Goal: Task Accomplishment & Management: Complete application form

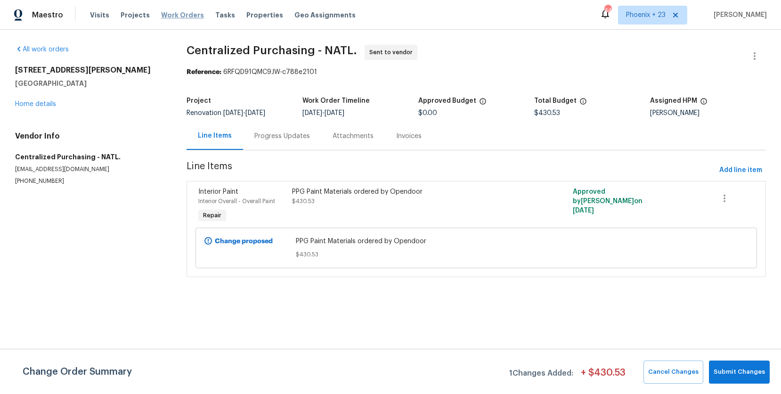
click at [179, 17] on span "Work Orders" at bounding box center [182, 14] width 43 height 9
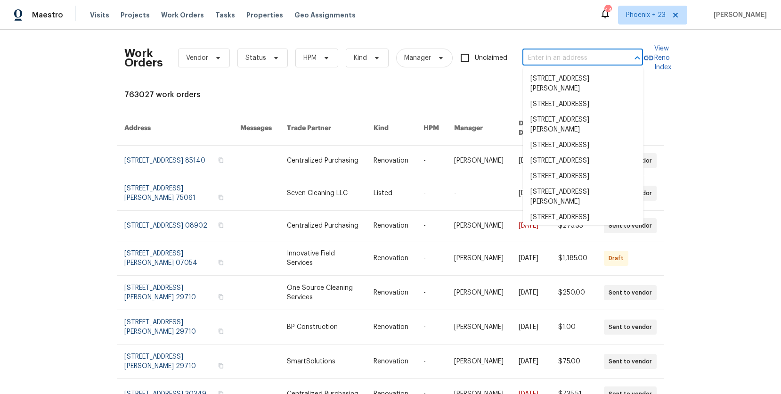
click at [555, 62] on input "text" at bounding box center [570, 58] width 94 height 15
paste input "[STREET_ADDRESS][PERSON_NAME][PERSON_NAME]"
type input "[STREET_ADDRESS][PERSON_NAME][PERSON_NAME]"
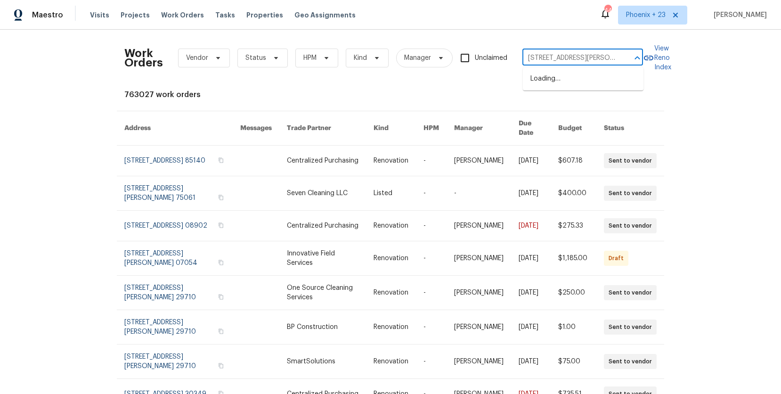
scroll to position [0, 15]
click at [567, 80] on li "[STREET_ADDRESS][PERSON_NAME][PERSON_NAME]" at bounding box center [583, 83] width 121 height 25
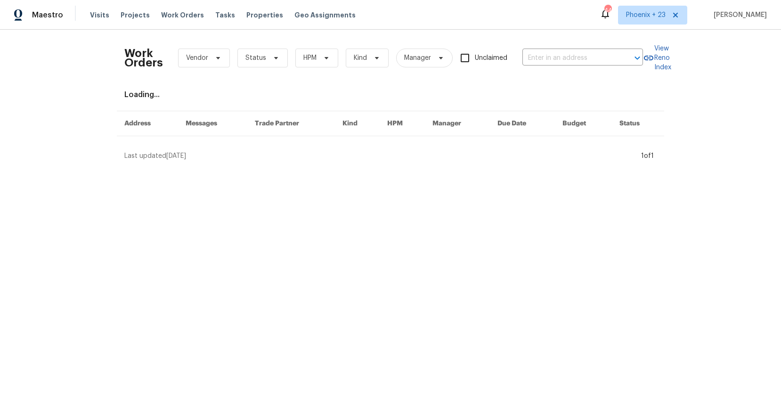
type input "[STREET_ADDRESS][PERSON_NAME][PERSON_NAME]"
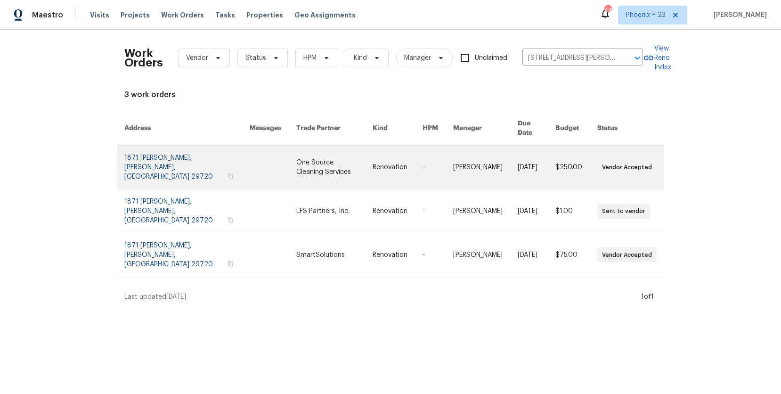
click at [365, 163] on td "Renovation" at bounding box center [390, 168] width 50 height 44
click at [296, 157] on link at bounding box center [334, 167] width 77 height 43
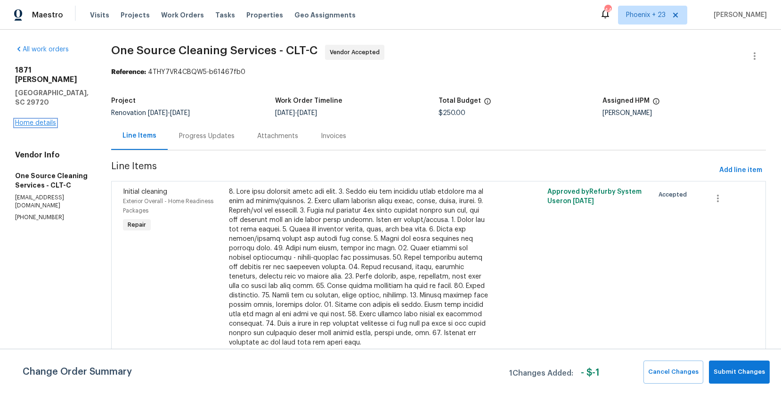
click at [25, 120] on link "Home details" at bounding box center [35, 123] width 41 height 7
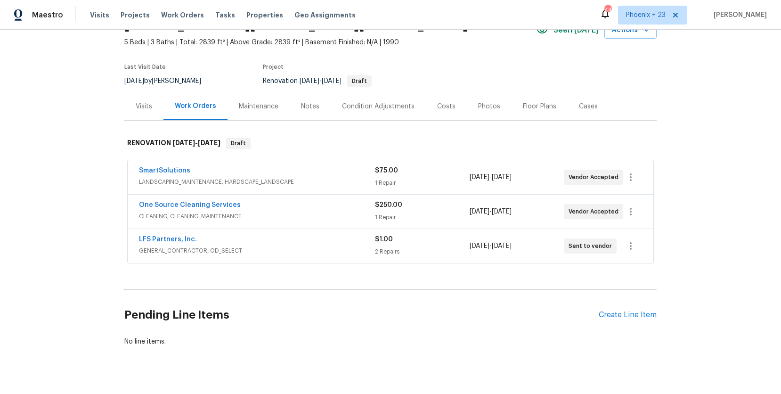
scroll to position [67, 0]
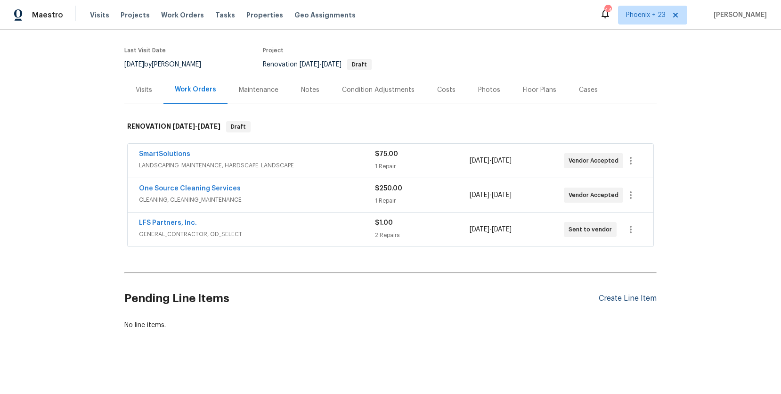
click at [633, 302] on div "Create Line Item" at bounding box center [628, 298] width 58 height 9
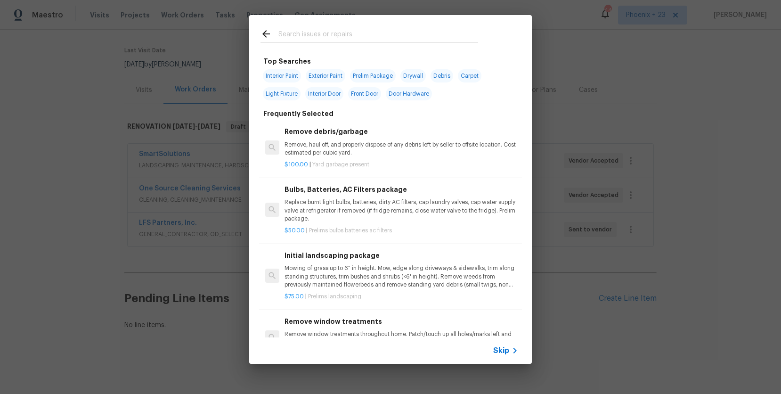
click at [369, 37] on input "text" at bounding box center [379, 35] width 200 height 14
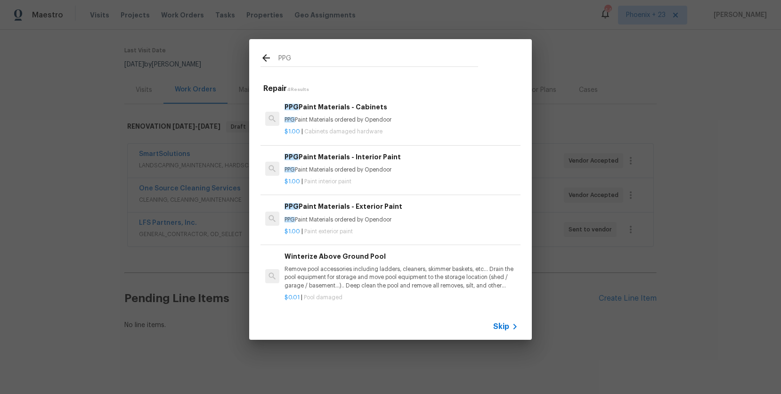
type input "PPG"
click at [410, 185] on p "$1.00 | Paint interior paint" at bounding box center [402, 182] width 234 height 8
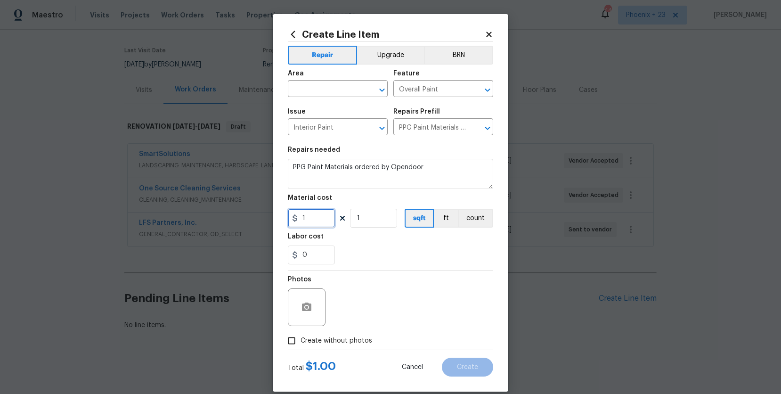
drag, startPoint x: 319, startPoint y: 220, endPoint x: 288, endPoint y: 218, distance: 30.7
click at [288, 218] on input "1" at bounding box center [311, 218] width 47 height 19
type input "609.21"
click at [316, 90] on input "text" at bounding box center [325, 89] width 74 height 15
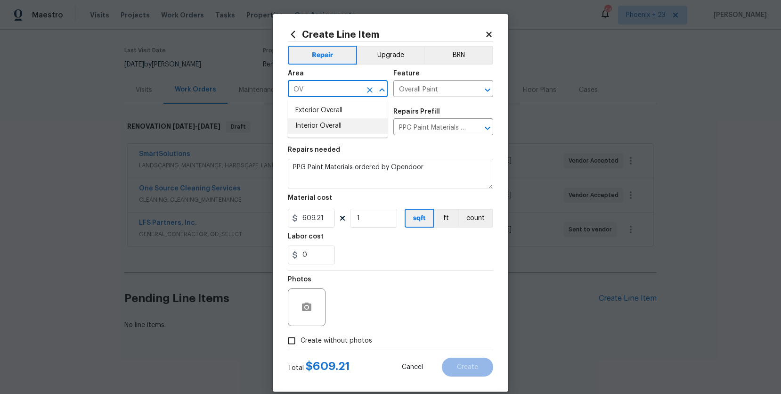
click at [335, 128] on li "Interior Overall" at bounding box center [338, 126] width 100 height 16
type input "Interior Overall"
click at [342, 345] on span "Create without photos" at bounding box center [337, 341] width 72 height 10
click at [301, 345] on input "Create without photos" at bounding box center [292, 341] width 18 height 18
checkbox input "true"
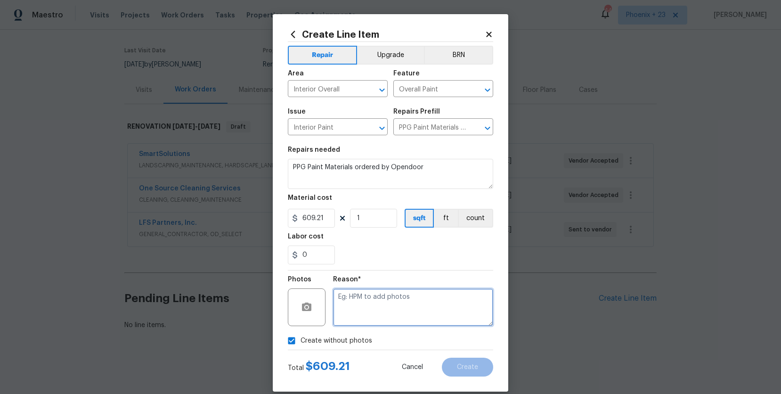
click at [363, 304] on textarea at bounding box center [413, 307] width 160 height 38
type textarea "NA"
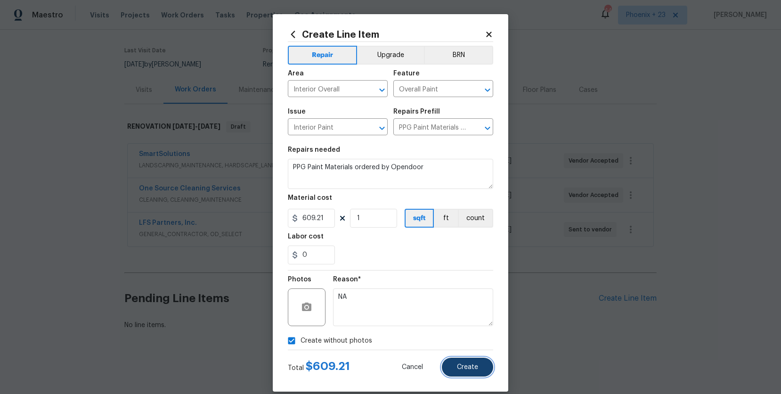
click at [468, 361] on button "Create" at bounding box center [467, 367] width 51 height 19
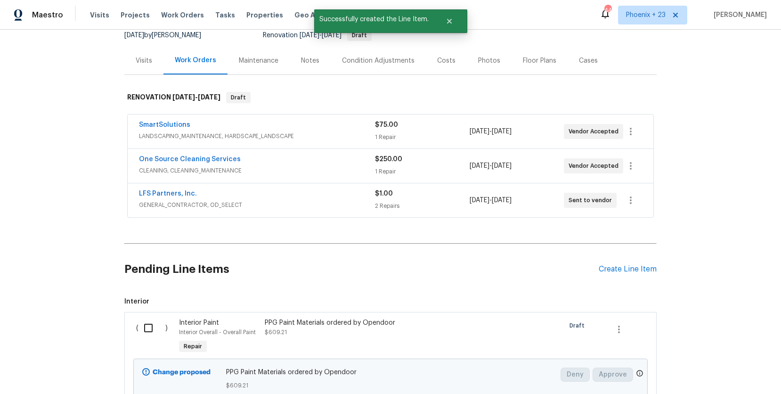
scroll to position [128, 0]
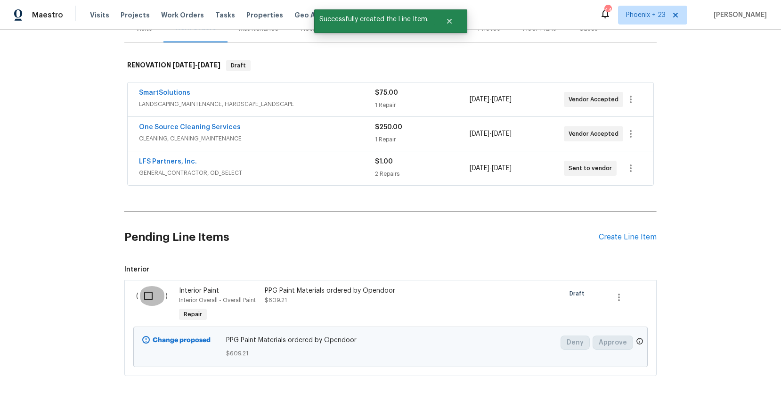
click at [147, 303] on input "checkbox" at bounding box center [152, 296] width 27 height 20
checkbox input "true"
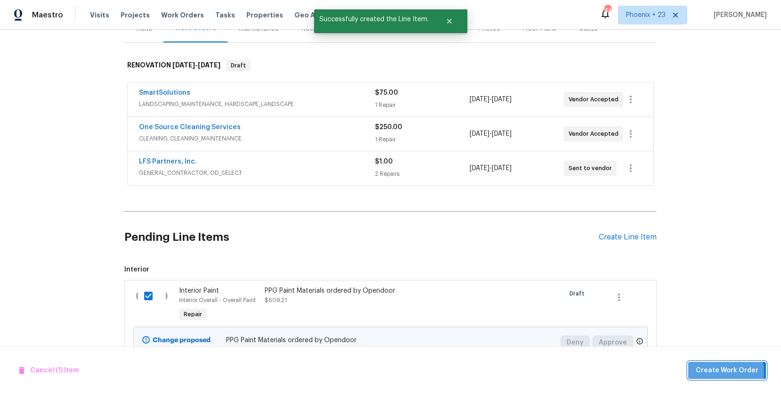
click at [714, 372] on span "Create Work Order" at bounding box center [727, 371] width 63 height 12
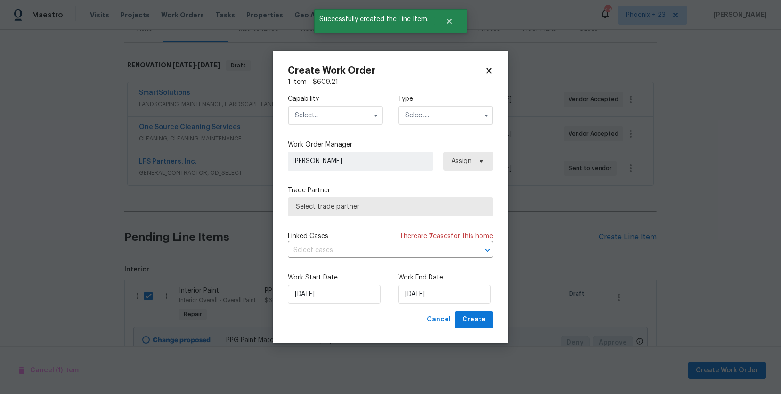
drag, startPoint x: 316, startPoint y: 112, endPoint x: 316, endPoint y: 122, distance: 9.9
click at [316, 112] on input "text" at bounding box center [335, 115] width 95 height 19
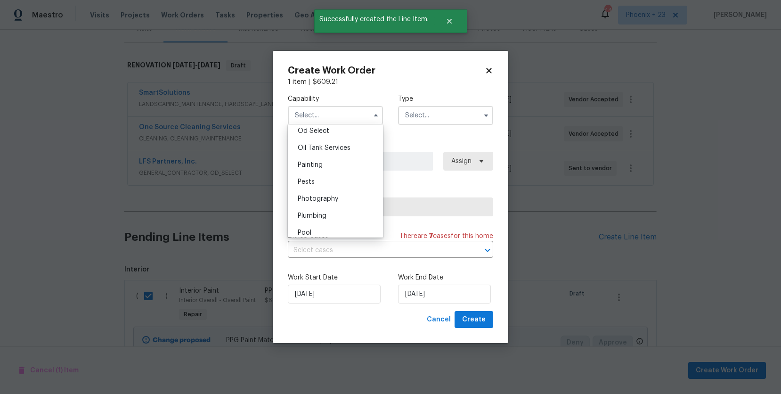
scroll to position [766, 0]
click at [329, 158] on div "Painting" at bounding box center [335, 160] width 90 height 17
type input "Painting"
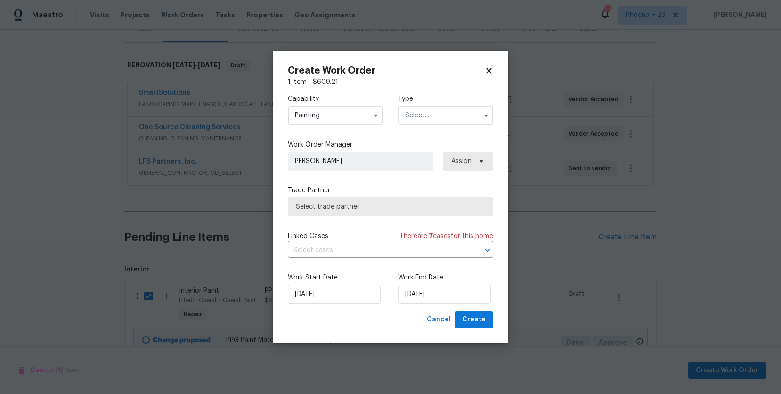
click at [442, 123] on input "text" at bounding box center [445, 115] width 95 height 19
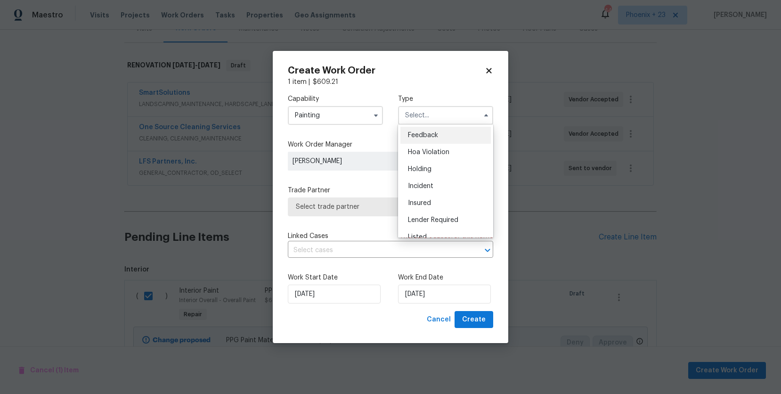
scroll to position [214, 0]
drag, startPoint x: 441, startPoint y: 156, endPoint x: 465, endPoint y: 159, distance: 24.7
click at [441, 156] on span "Renovation" at bounding box center [425, 159] width 35 height 7
type input "Renovation"
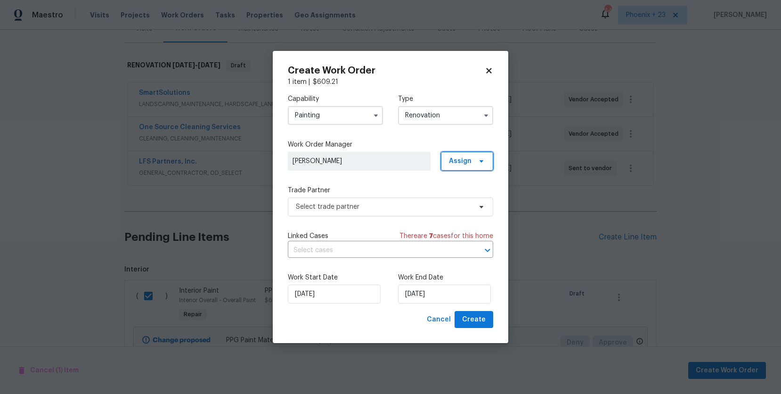
click at [466, 158] on span "Assign" at bounding box center [460, 160] width 23 height 9
click at [465, 197] on div "Assign to me" at bounding box center [468, 200] width 41 height 9
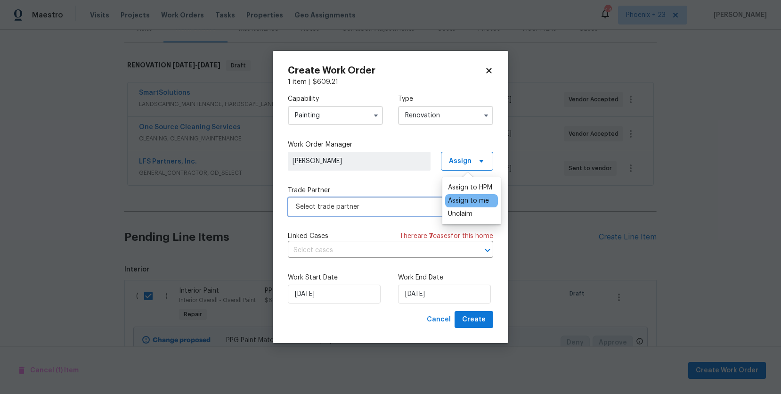
click at [375, 204] on span "Select trade partner" at bounding box center [384, 206] width 176 height 9
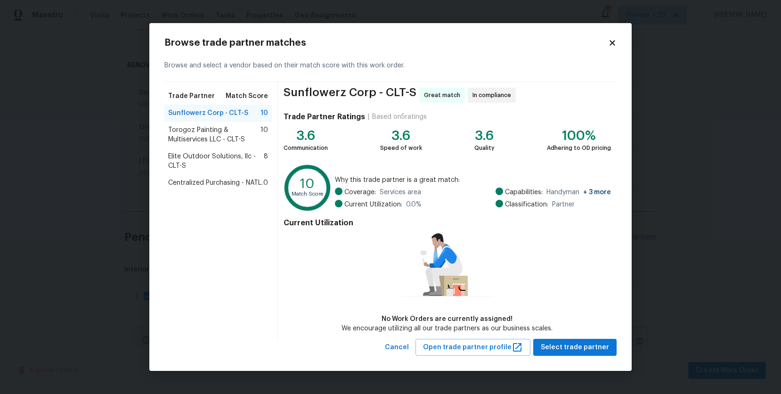
click at [228, 181] on span "Centralized Purchasing - NATL." at bounding box center [215, 182] width 95 height 9
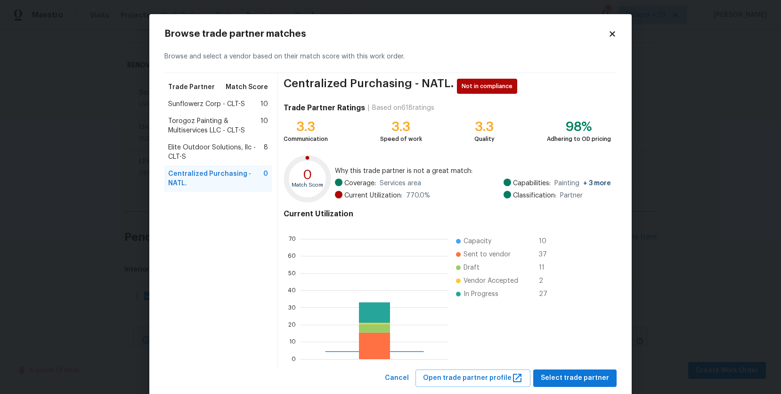
scroll to position [132, 148]
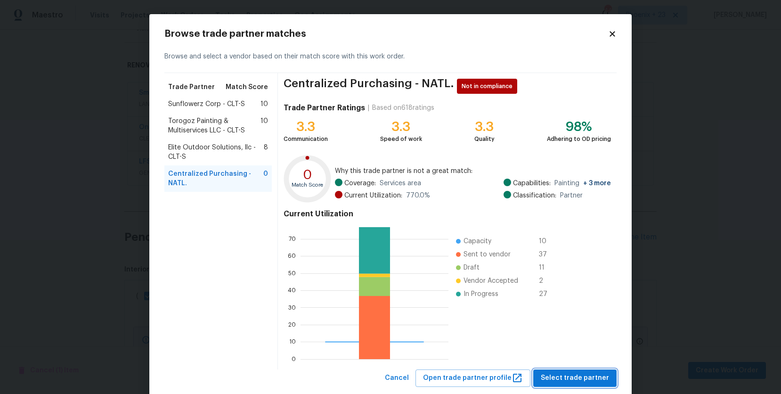
click at [558, 374] on span "Select trade partner" at bounding box center [575, 378] width 68 height 12
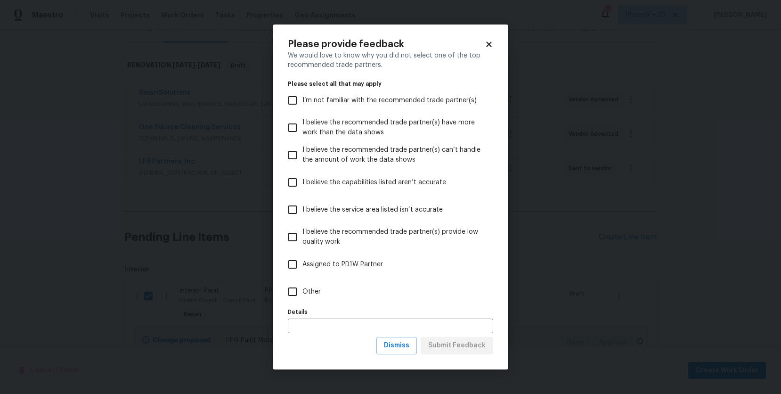
click at [379, 298] on label "Other" at bounding box center [384, 291] width 203 height 27
click at [303, 298] on input "Other" at bounding box center [293, 292] width 20 height 20
checkbox input "true"
click at [457, 341] on span "Submit Feedback" at bounding box center [456, 346] width 57 height 12
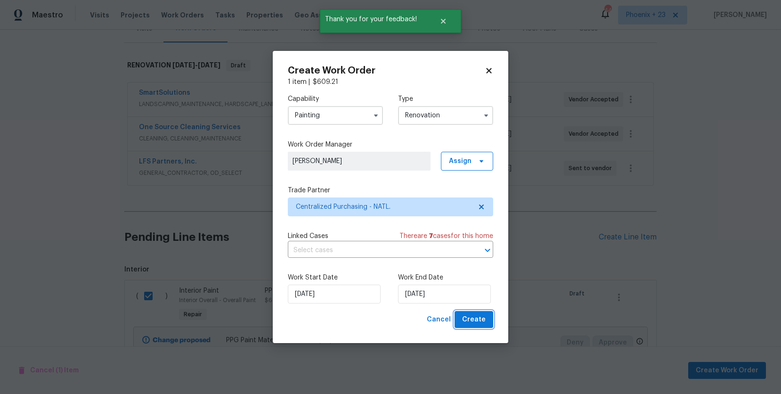
click at [473, 317] on span "Create" at bounding box center [474, 320] width 24 height 12
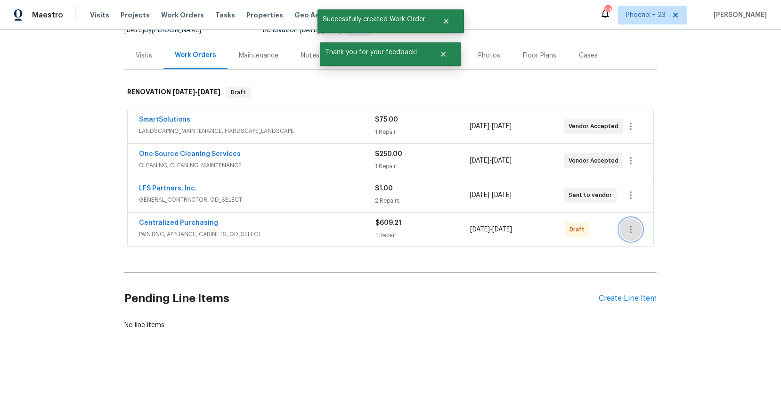
click at [627, 222] on button "button" at bounding box center [631, 229] width 23 height 23
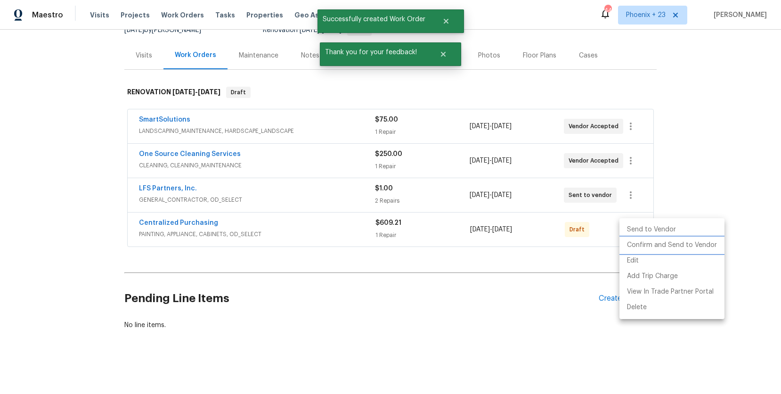
click at [631, 245] on li "Confirm and Send to Vendor" at bounding box center [672, 246] width 105 height 16
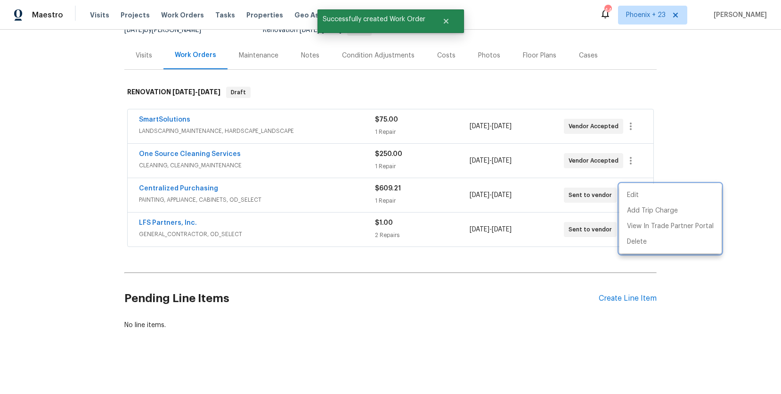
click at [162, 186] on div at bounding box center [390, 197] width 781 height 394
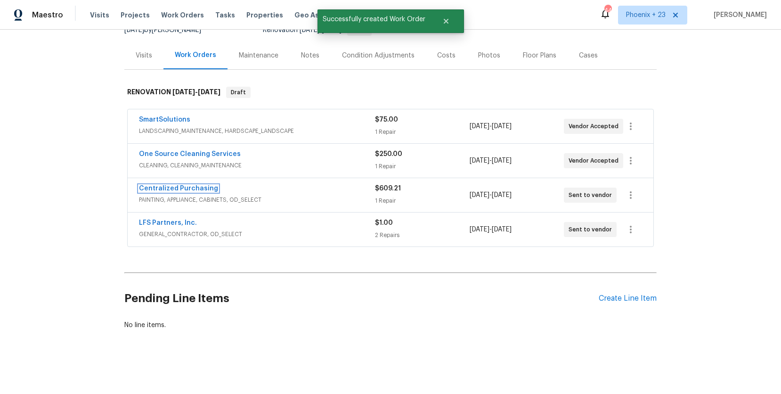
click at [163, 186] on link "Centralized Purchasing" at bounding box center [178, 188] width 79 height 7
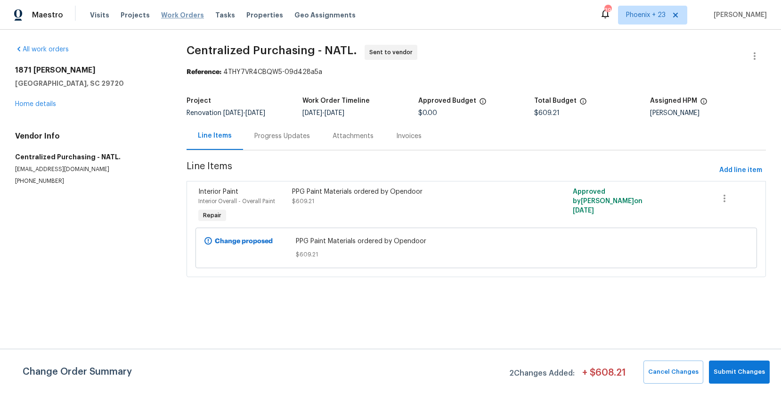
click at [194, 14] on span "Work Orders" at bounding box center [182, 14] width 43 height 9
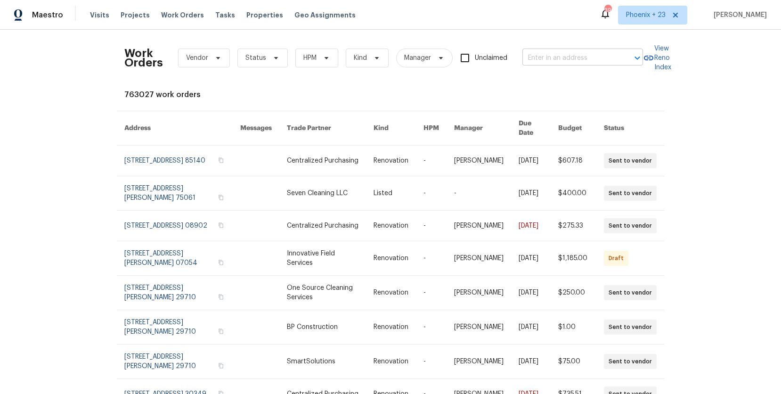
click at [523, 57] on input "text" at bounding box center [570, 58] width 94 height 15
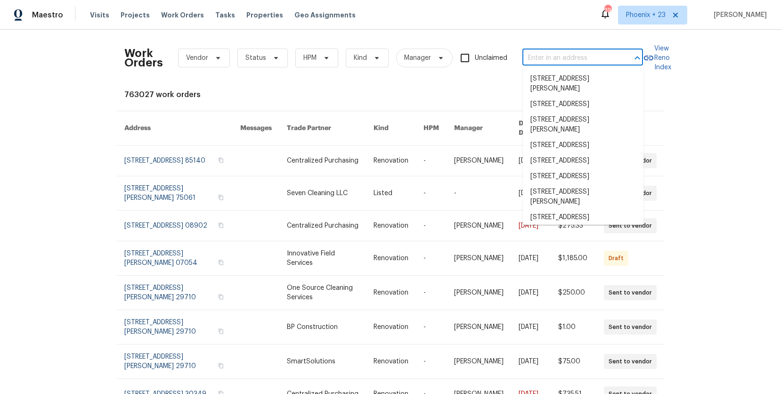
paste input "[STREET_ADDRESS]"
type input "[STREET_ADDRESS]"
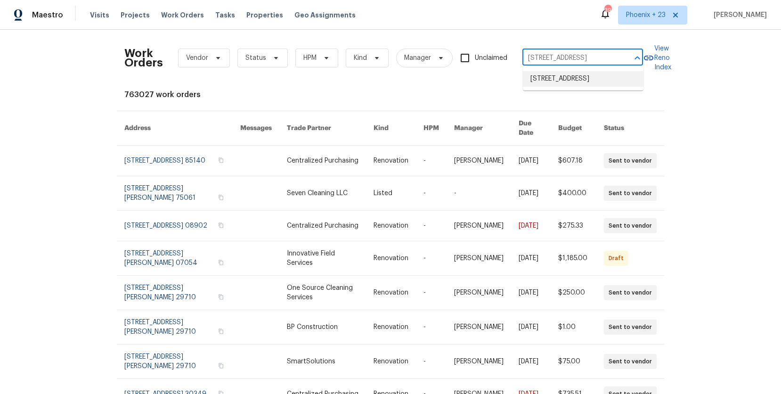
click at [547, 78] on li "[STREET_ADDRESS]" at bounding box center [583, 79] width 121 height 16
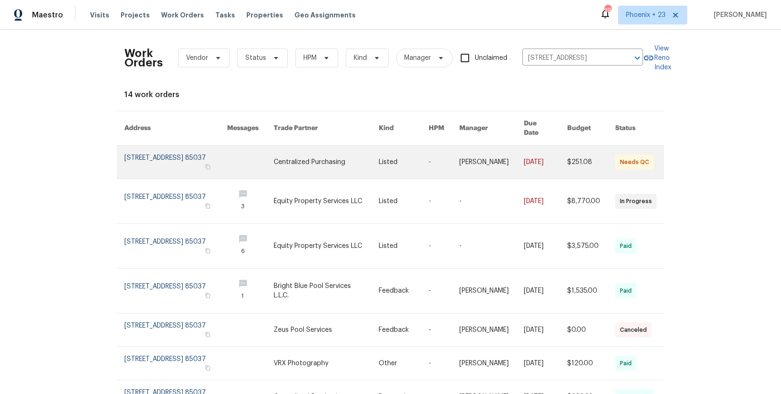
click at [343, 156] on link at bounding box center [326, 162] width 105 height 33
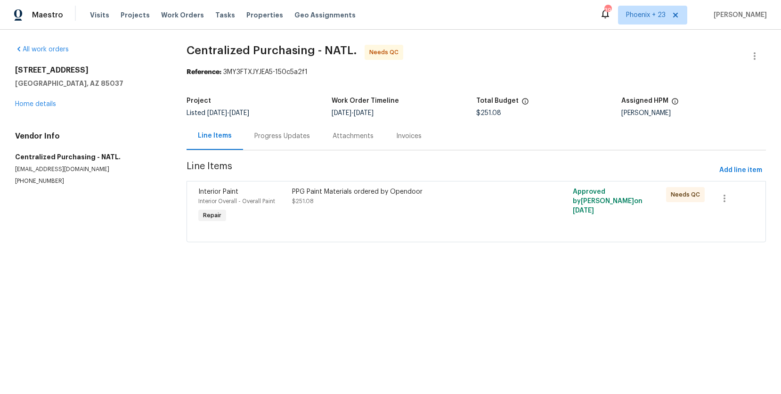
click at [30, 99] on div "[STREET_ADDRESS] Home details" at bounding box center [89, 87] width 149 height 43
click at [33, 101] on link "Home details" at bounding box center [35, 104] width 41 height 7
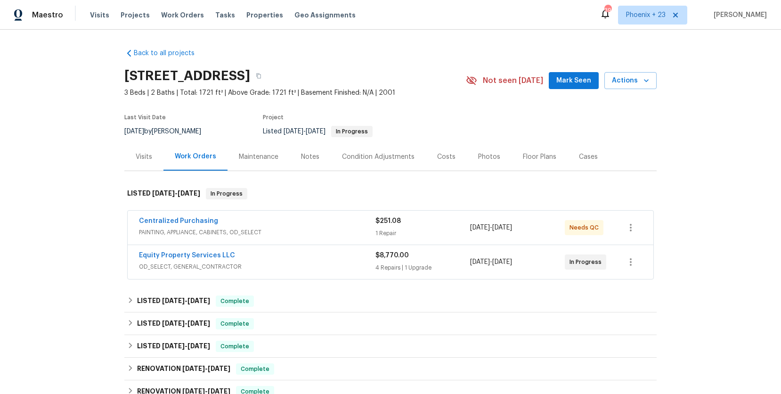
click at [336, 228] on span "PAINTING, APPLIANCE, CABINETS, OD_SELECT" at bounding box center [257, 232] width 237 height 9
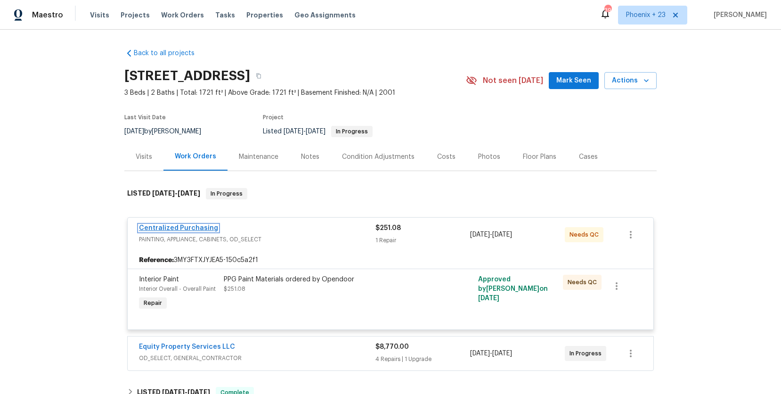
click at [151, 231] on link "Centralized Purchasing" at bounding box center [178, 228] width 79 height 7
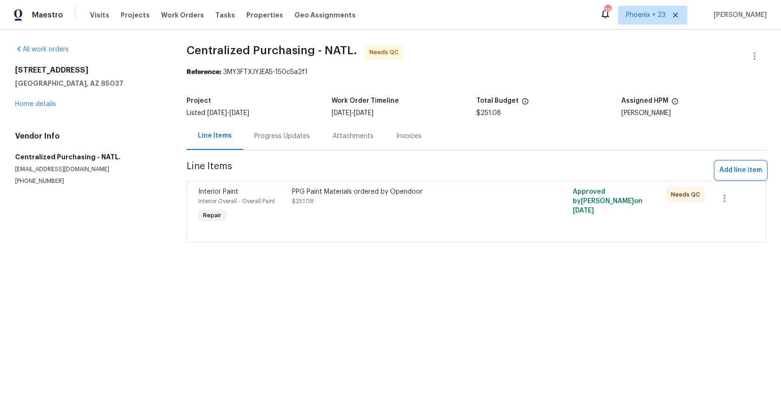
click at [722, 171] on span "Add line item" at bounding box center [741, 170] width 43 height 12
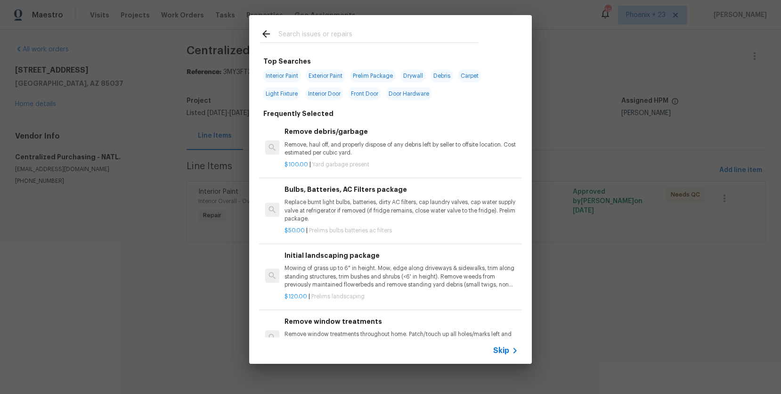
click at [416, 41] on input "text" at bounding box center [379, 35] width 200 height 14
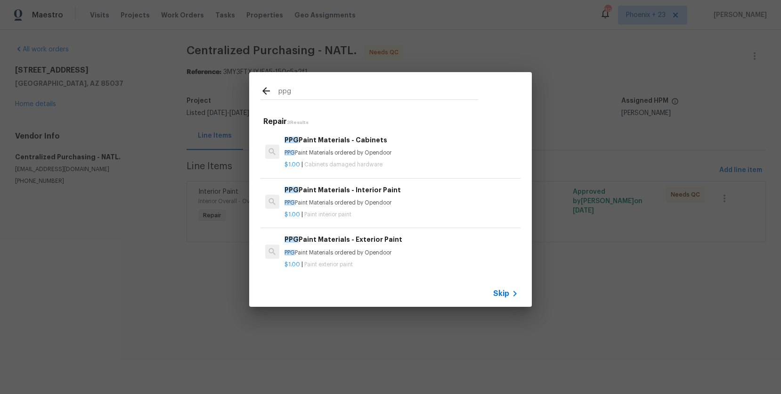
type input "ppg"
click at [410, 158] on div "$1.00 | Cabinets damaged hardware" at bounding box center [402, 163] width 234 height 12
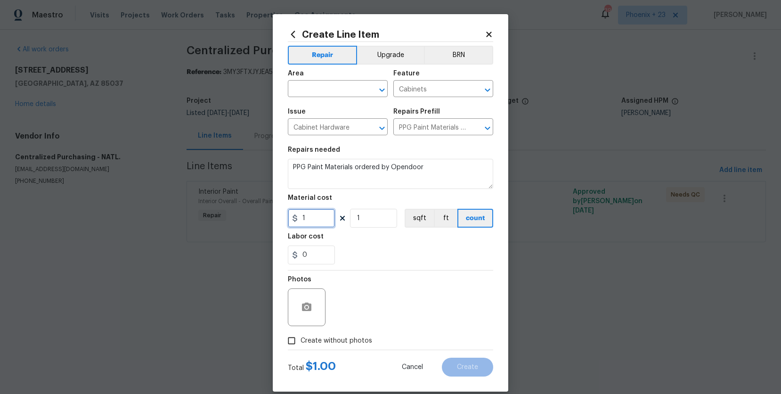
drag, startPoint x: 311, startPoint y: 225, endPoint x: 277, endPoint y: 221, distance: 34.3
click at [277, 221] on div "Create Line Item Repair Upgrade BRN Area ​ Feature Cabinets ​ Issue Cabinet Har…" at bounding box center [391, 203] width 236 height 378
type input "45.91"
click at [312, 89] on input "text" at bounding box center [325, 89] width 74 height 15
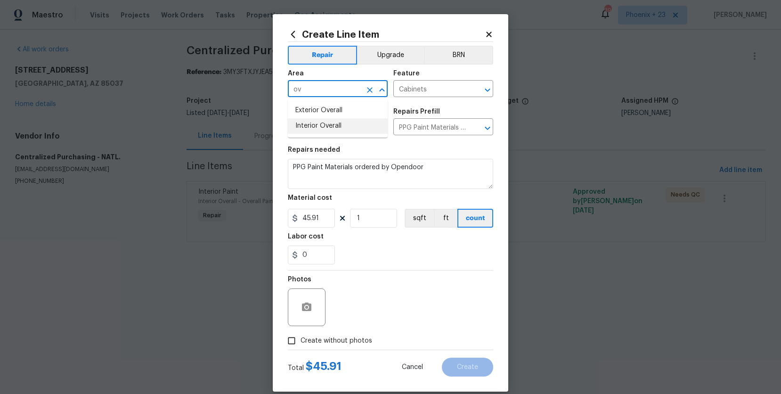
click at [329, 127] on li "Interior Overall" at bounding box center [338, 126] width 100 height 16
type input "Interior Overall"
click at [366, 344] on span "Create without photos" at bounding box center [337, 341] width 72 height 10
click at [301, 344] on input "Create without photos" at bounding box center [292, 341] width 18 height 18
checkbox input "true"
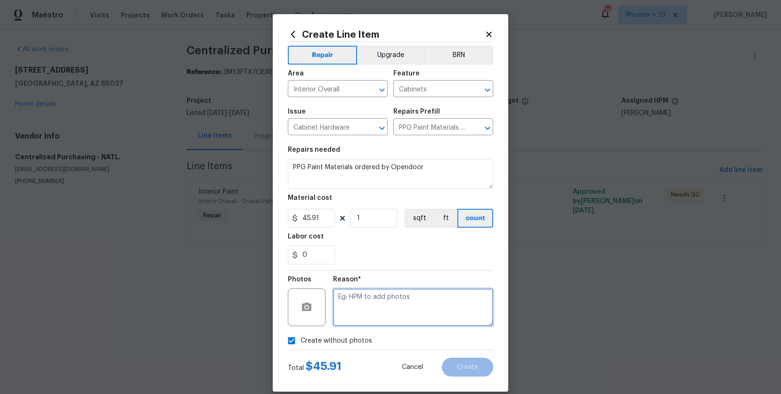
click at [365, 323] on textarea at bounding box center [413, 307] width 160 height 38
type textarea "NA"
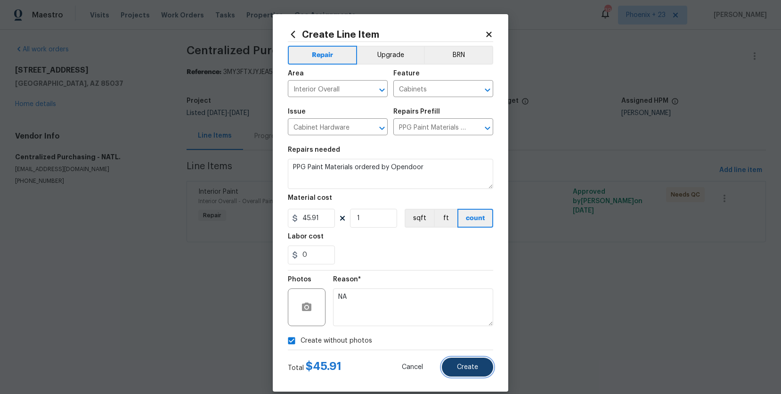
click at [472, 358] on button "Create" at bounding box center [467, 367] width 51 height 19
